Goal: Task Accomplishment & Management: Use online tool/utility

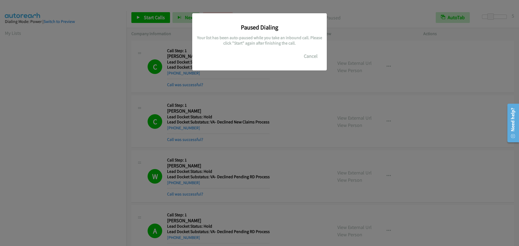
scroll to position [57, 0]
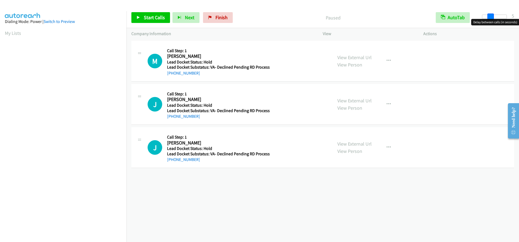
drag, startPoint x: 483, startPoint y: 16, endPoint x: 491, endPoint y: 17, distance: 8.4
click at [491, 17] on span at bounding box center [490, 17] width 6 height 6
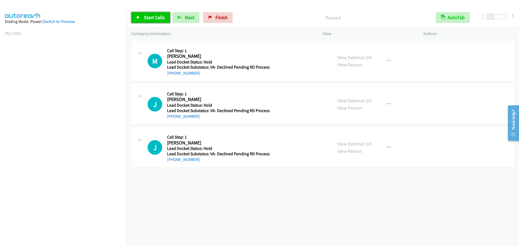
click at [149, 16] on span "Start Calls" at bounding box center [154, 17] width 21 height 6
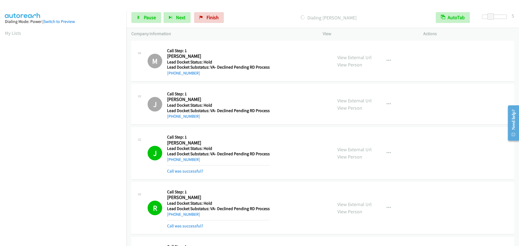
scroll to position [57, 0]
click at [148, 18] on span "Pause" at bounding box center [150, 17] width 12 height 6
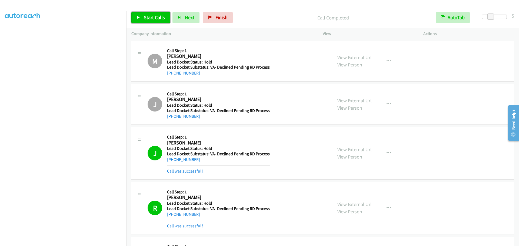
click at [149, 18] on span "Start Calls" at bounding box center [154, 17] width 21 height 6
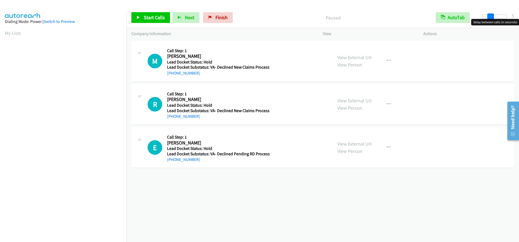
drag, startPoint x: 480, startPoint y: 15, endPoint x: 488, endPoint y: 15, distance: 7.6
click at [488, 15] on span at bounding box center [490, 17] width 6 height 6
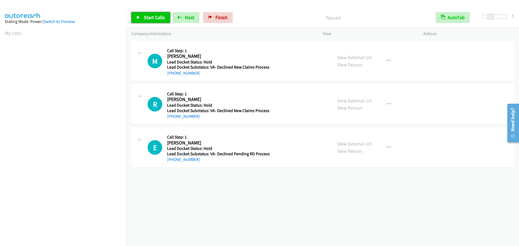
click at [148, 15] on span "Start Calls" at bounding box center [154, 17] width 21 height 6
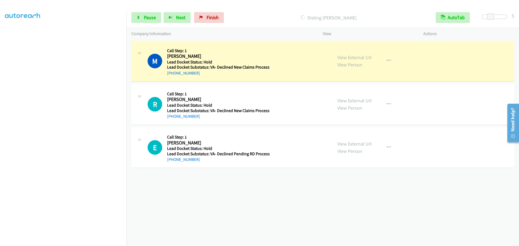
scroll to position [54, 0]
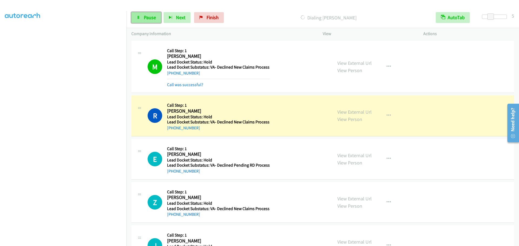
click at [148, 16] on span "Pause" at bounding box center [150, 17] width 12 height 6
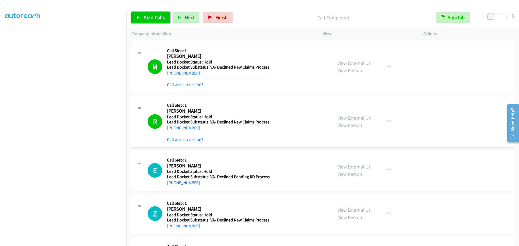
click at [146, 18] on span "Start Calls" at bounding box center [154, 17] width 21 height 6
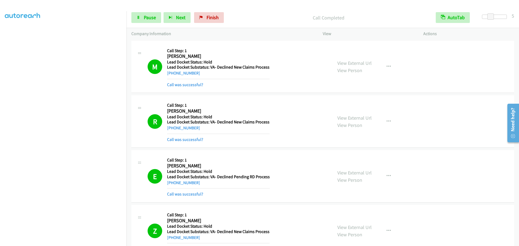
scroll to position [0, 0]
click at [142, 17] on link "Pause" at bounding box center [146, 17] width 30 height 11
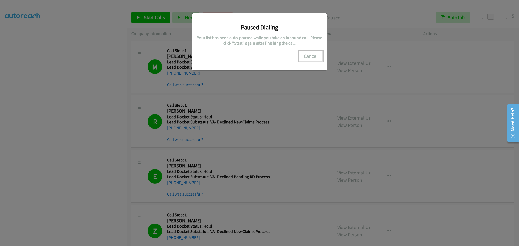
click at [312, 56] on button "Cancel" at bounding box center [311, 56] width 24 height 11
click at [308, 55] on button "Cancel" at bounding box center [311, 56] width 24 height 11
